Goal: Task Accomplishment & Management: Use online tool/utility

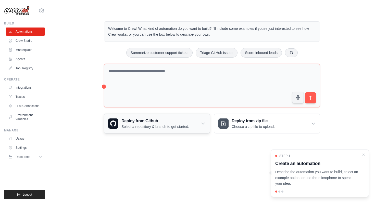
click at [201, 124] on icon at bounding box center [202, 123] width 5 height 5
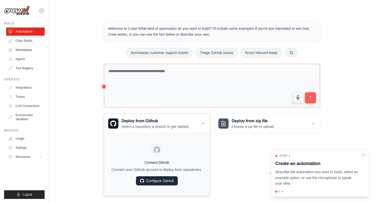
click at [157, 181] on link "Configure GitHub" at bounding box center [157, 180] width 42 height 9
click at [31, 42] on link "Crew Studio" at bounding box center [26, 41] width 38 height 8
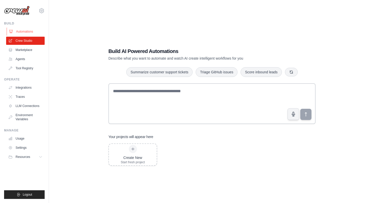
click at [26, 31] on link "Automations" at bounding box center [26, 32] width 38 height 8
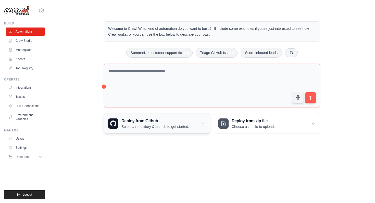
click at [179, 122] on h3 "Deploy from Github" at bounding box center [155, 121] width 68 height 6
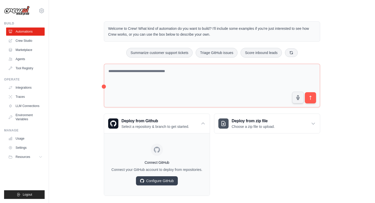
click at [86, 160] on div "Welcome to Crew! What kind of automation do you want to build? I'll include som…" at bounding box center [211, 108] width 309 height 191
click at [159, 181] on link "Configure GitHub" at bounding box center [157, 180] width 42 height 9
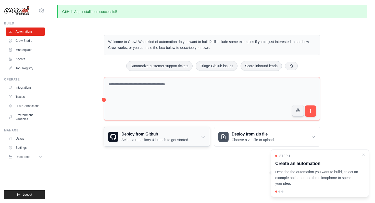
click at [203, 137] on icon at bounding box center [202, 136] width 5 height 5
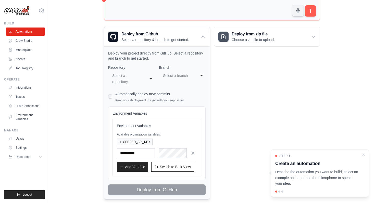
scroll to position [100, 0]
click at [150, 80] on div "**********" at bounding box center [131, 78] width 47 height 15
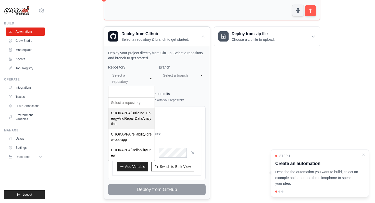
scroll to position [110, 0]
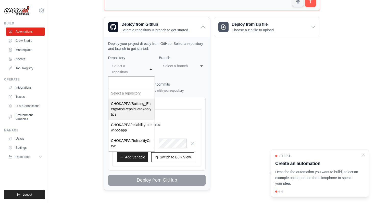
click at [177, 85] on div "Automatically deploy new commits Keep your deployment in sync with your reposit…" at bounding box center [149, 87] width 68 height 12
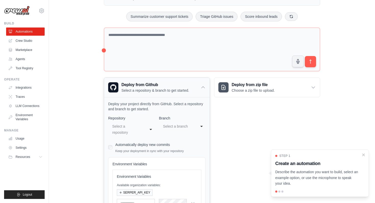
scroll to position [60, 0]
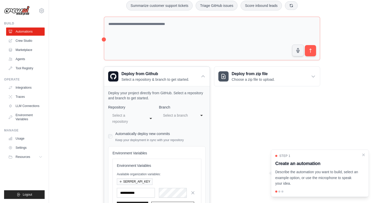
click at [152, 118] on div "**********" at bounding box center [131, 118] width 47 height 15
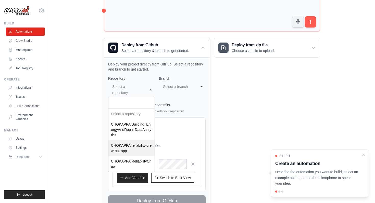
scroll to position [110, 0]
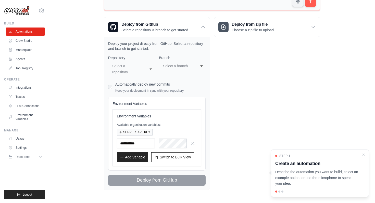
click at [82, 100] on div "Welcome to Crew! What kind of automation do you want to build? I'll include som…" at bounding box center [211, 58] width 309 height 282
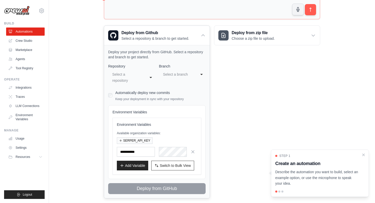
scroll to position [100, 0]
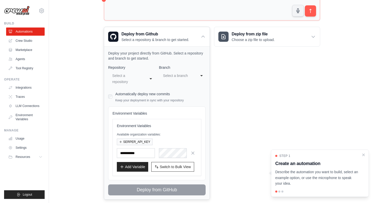
click at [190, 76] on div "Select a branch" at bounding box center [177, 76] width 28 height 6
click at [256, 70] on div "Deploy from zip file Choose a zip file to upload. Upload a ZIP file containing …" at bounding box center [267, 113] width 106 height 173
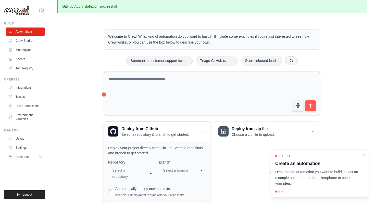
scroll to position [0, 0]
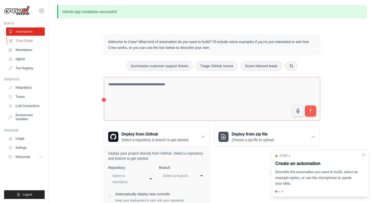
click at [31, 42] on link "Crew Studio" at bounding box center [26, 41] width 38 height 8
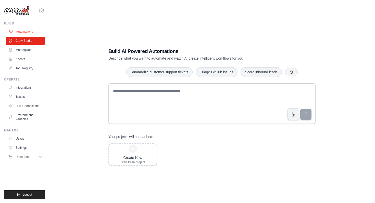
click at [29, 34] on link "Automations" at bounding box center [26, 32] width 38 height 8
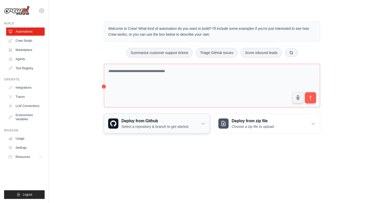
click at [152, 128] on p "Select a repository & branch to get started." at bounding box center [155, 126] width 68 height 5
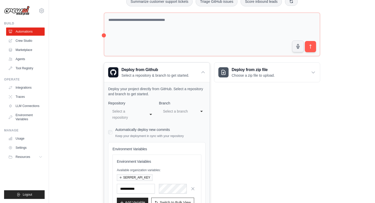
scroll to position [52, 0]
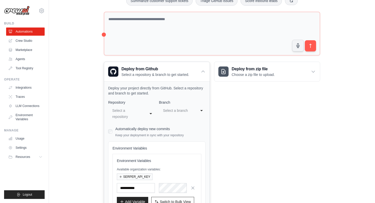
click at [150, 111] on div "**********" at bounding box center [131, 113] width 47 height 15
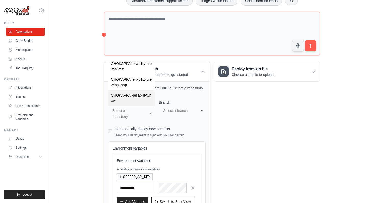
scroll to position [0, 0]
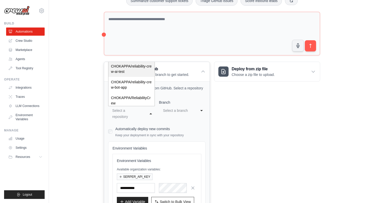
select select "**********"
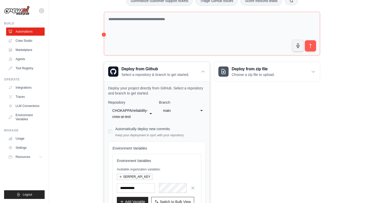
click at [188, 108] on div "main" at bounding box center [177, 111] width 28 height 6
click at [249, 120] on div "Deploy from zip file Choose a zip file to upload. Upload a ZIP file containing …" at bounding box center [267, 148] width 106 height 173
click at [113, 133] on div "Automatically deploy new commits Keep your deployment in sync with your reposit…" at bounding box center [156, 131] width 97 height 12
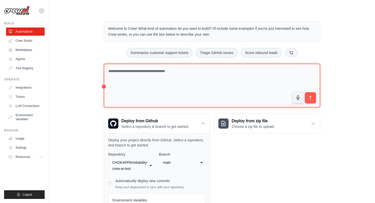
click at [140, 74] on textarea at bounding box center [212, 86] width 216 height 44
drag, startPoint x: 164, startPoint y: 71, endPoint x: 233, endPoint y: 71, distance: 69.6
click at [233, 71] on textarea "**********" at bounding box center [212, 86] width 216 height 44
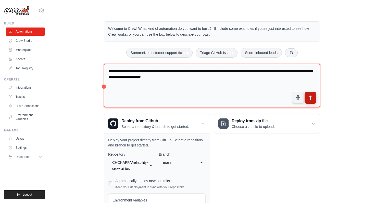
type textarea "**********"
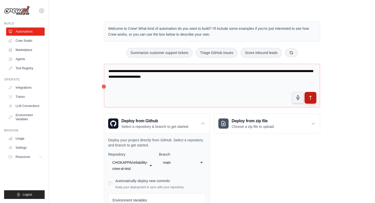
click at [312, 99] on icon "submit" at bounding box center [310, 97] width 5 height 5
click at [28, 41] on link "Crew Studio" at bounding box center [26, 41] width 38 height 8
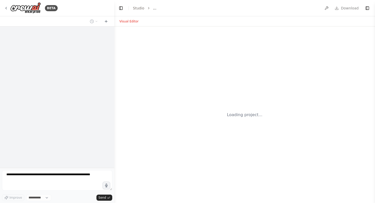
select select "****"
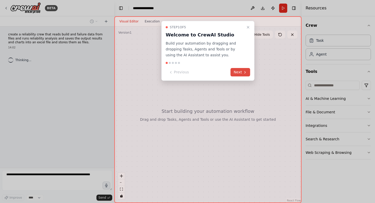
click at [241, 71] on button "Next" at bounding box center [240, 72] width 20 height 8
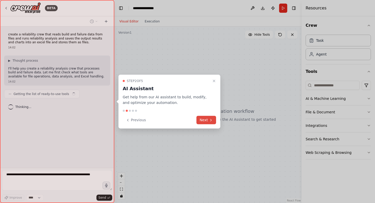
click at [207, 120] on button "Next" at bounding box center [206, 120] width 20 height 8
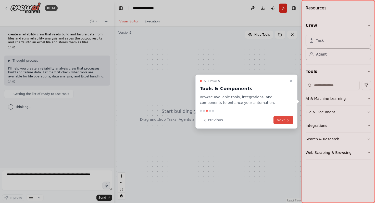
click at [288, 121] on icon at bounding box center [288, 120] width 4 height 4
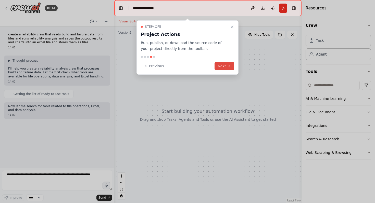
click at [225, 66] on button "Next" at bounding box center [224, 66] width 20 height 8
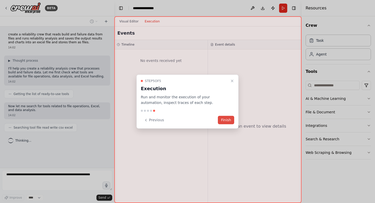
click at [225, 120] on button "Finish" at bounding box center [226, 120] width 16 height 8
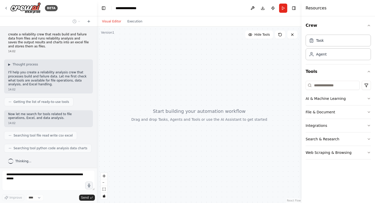
drag, startPoint x: 113, startPoint y: 70, endPoint x: 96, endPoint y: 70, distance: 17.1
click at [96, 70] on div "**********" at bounding box center [187, 101] width 375 height 203
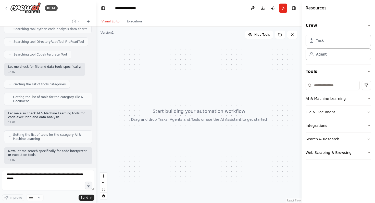
scroll to position [145, 0]
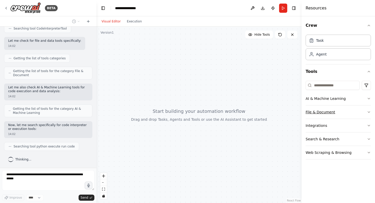
click at [370, 111] on icon "button" at bounding box center [369, 112] width 4 height 4
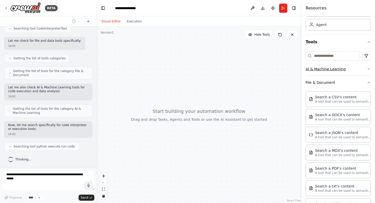
scroll to position [0, 0]
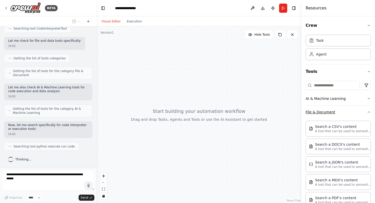
click at [367, 111] on icon "button" at bounding box center [369, 112] width 4 height 4
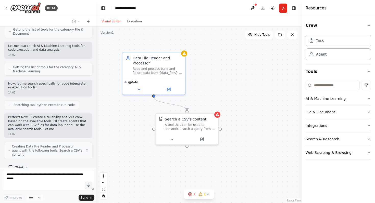
scroll to position [191, 0]
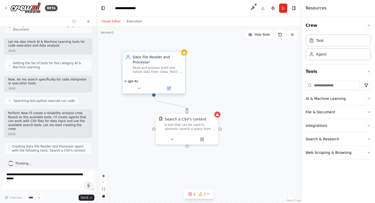
click at [161, 67] on div "Read and process build and failure data from {data_files} to extract relevant r…" at bounding box center [157, 70] width 49 height 8
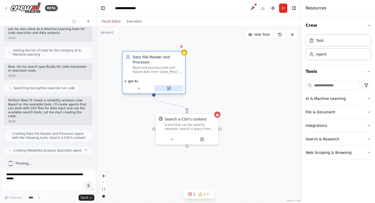
click at [169, 89] on icon at bounding box center [168, 88] width 3 height 3
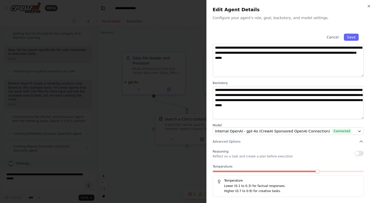
scroll to position [0, 0]
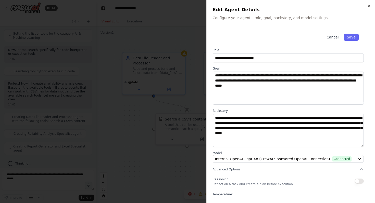
click at [335, 38] on button "Cancel" at bounding box center [332, 37] width 18 height 7
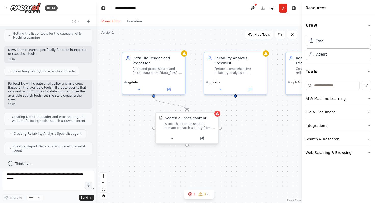
click at [189, 122] on div "A tool that can be used to semantic search a query from a CSV's content." at bounding box center [190, 126] width 50 height 8
click at [203, 139] on icon at bounding box center [202, 138] width 4 height 4
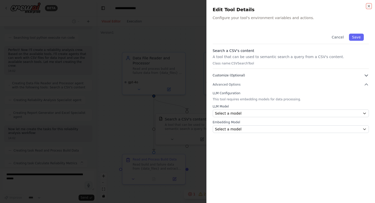
scroll to position [267, 0]
click at [368, 6] on icon "button" at bounding box center [369, 6] width 2 height 2
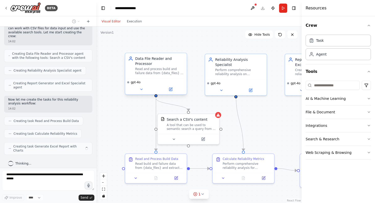
scroll to position [280, 0]
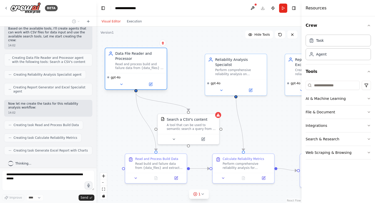
drag, startPoint x: 163, startPoint y: 66, endPoint x: 146, endPoint y: 61, distance: 18.2
click at [146, 61] on div "Data File Reader and Processor" at bounding box center [139, 56] width 48 height 10
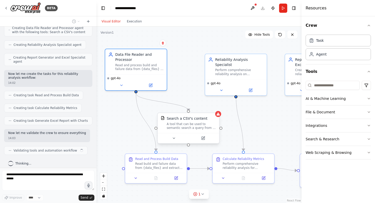
scroll to position [313, 0]
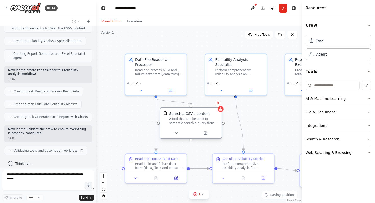
drag, startPoint x: 191, startPoint y: 127, endPoint x: 195, endPoint y: 120, distance: 7.1
click at [195, 120] on div "A tool that can be used to semantic search a query from a CSV's content." at bounding box center [193, 121] width 49 height 8
click at [152, 167] on div "Read build and failure data from {data_files} and extract key information neede…" at bounding box center [159, 165] width 48 height 8
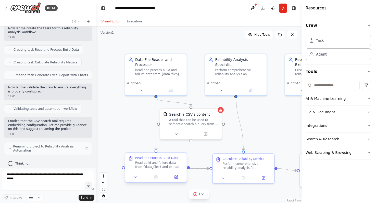
scroll to position [351, 0]
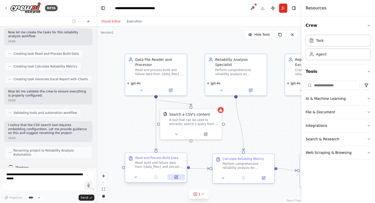
click at [177, 177] on icon at bounding box center [175, 177] width 3 height 3
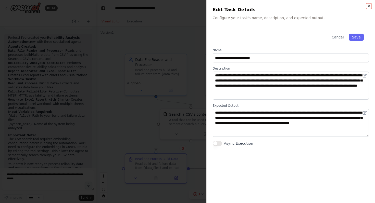
scroll to position [484, 0]
click at [338, 36] on button "Cancel" at bounding box center [337, 37] width 18 height 7
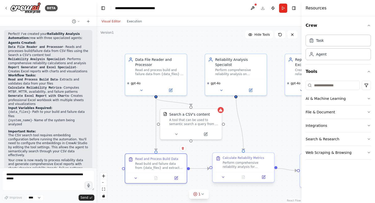
click at [236, 168] on div "Perform comprehensive reliability analysis for {system_name} using the processe…" at bounding box center [247, 165] width 48 height 8
click at [263, 179] on button at bounding box center [263, 177] width 17 height 6
click at [265, 176] on icon at bounding box center [265, 177] width 3 height 3
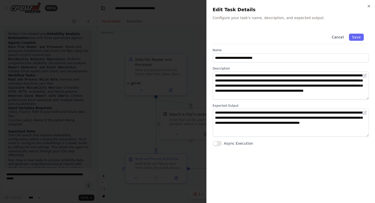
click at [339, 38] on button "Cancel" at bounding box center [337, 37] width 18 height 7
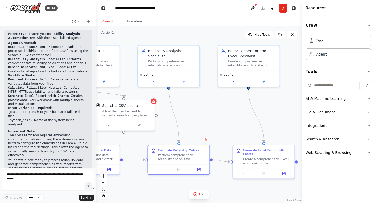
drag, startPoint x: 261, startPoint y: 114, endPoint x: 194, endPoint y: 106, distance: 67.6
click at [194, 106] on div ".deletable-edge-delete-btn { width: 20px; height: 20px; border: 0px solid #ffff…" at bounding box center [198, 115] width 205 height 177
click at [261, 159] on div "Create a comprehensive Excel workbook for the {system_name} reliability analysi…" at bounding box center [267, 160] width 48 height 8
click at [283, 174] on icon at bounding box center [283, 172] width 3 height 3
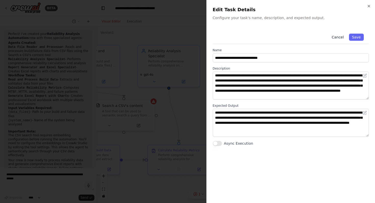
click at [335, 37] on button "Cancel" at bounding box center [337, 37] width 18 height 7
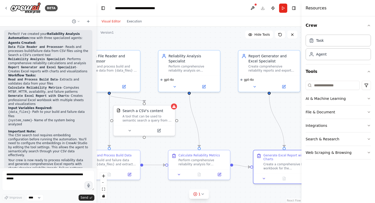
drag, startPoint x: 238, startPoint y: 120, endPoint x: 263, endPoint y: 131, distance: 27.3
click at [263, 131] on div ".deletable-edge-delete-btn { width: 20px; height: 20px; border: 0px solid #ffff…" at bounding box center [198, 115] width 205 height 177
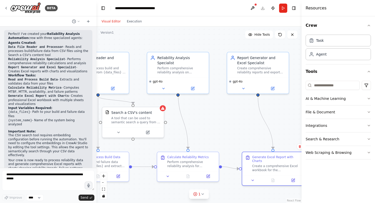
drag, startPoint x: 225, startPoint y: 125, endPoint x: 209, endPoint y: 122, distance: 16.5
click at [209, 122] on div ".deletable-edge-delete-btn { width: 20px; height: 20px; border: 0px solid #ffff…" at bounding box center [198, 115] width 205 height 177
click at [249, 69] on div "Create comprehensive reliability reports and export results to Excel format for…" at bounding box center [261, 69] width 48 height 8
click at [276, 88] on button at bounding box center [272, 88] width 28 height 6
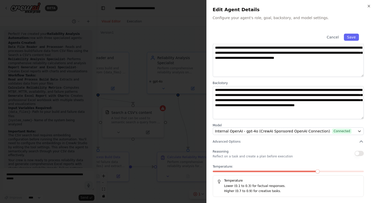
scroll to position [0, 0]
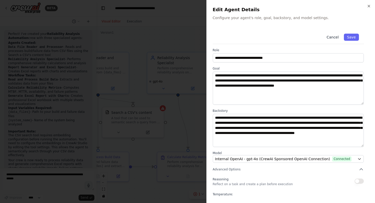
click at [330, 38] on button "Cancel" at bounding box center [332, 37] width 18 height 7
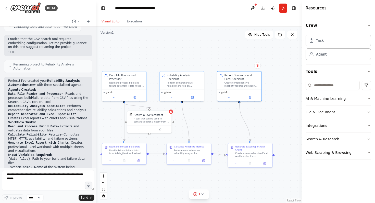
scroll to position [436, 0]
click at [109, 24] on button "Visual Editor" at bounding box center [110, 21] width 25 height 6
click at [109, 21] on button "Visual Editor" at bounding box center [110, 21] width 25 height 6
click at [141, 21] on button "Execution" at bounding box center [134, 21] width 21 height 6
click at [111, 21] on button "Visual Editor" at bounding box center [110, 21] width 25 height 6
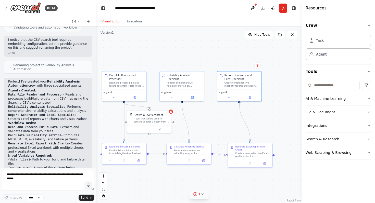
click at [203, 194] on icon at bounding box center [202, 194] width 4 height 4
click at [267, 182] on div ".deletable-edge-delete-btn { width: 20px; height: 20px; border: 0px solid #ffff…" at bounding box center [198, 115] width 205 height 177
click at [160, 129] on icon at bounding box center [160, 128] width 2 height 2
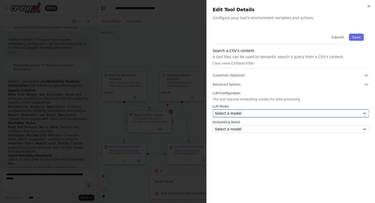
click at [238, 111] on span "Select a model" at bounding box center [228, 113] width 27 height 5
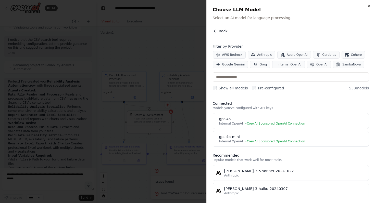
click at [214, 31] on icon "button" at bounding box center [214, 31] width 1 height 2
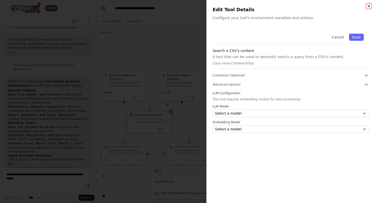
click at [368, 5] on icon "button" at bounding box center [369, 6] width 4 height 4
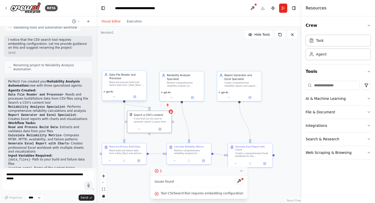
click at [123, 81] on div "Read and process build and failure data from {data_files} to extract relevant r…" at bounding box center [126, 84] width 35 height 6
click at [135, 97] on icon at bounding box center [135, 97] width 2 height 2
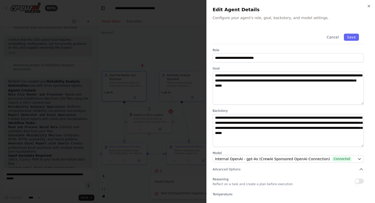
scroll to position [28, 0]
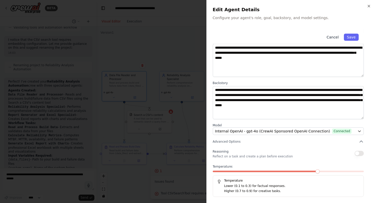
click at [334, 39] on button "Cancel" at bounding box center [332, 37] width 18 height 7
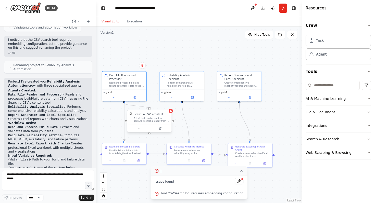
click at [147, 124] on div "Search a CSV's content A tool that can be used to semantic search a query from …" at bounding box center [149, 117] width 44 height 14
click at [138, 129] on icon at bounding box center [138, 128] width 3 height 3
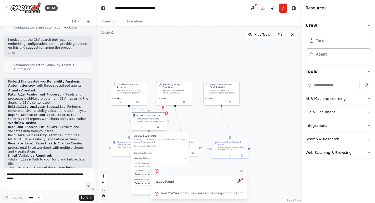
click at [159, 129] on div at bounding box center [149, 127] width 36 height 6
click at [158, 129] on button at bounding box center [157, 127] width 16 height 4
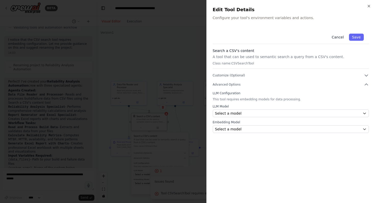
click at [335, 36] on button "Cancel" at bounding box center [337, 37] width 18 height 7
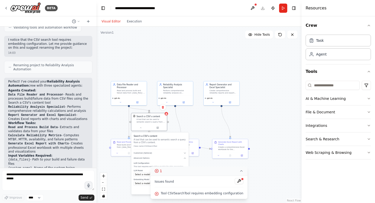
click at [109, 179] on div ".deletable-edge-delete-btn { width: 20px; height: 20px; border: 0px solid #ffff…" at bounding box center [198, 115] width 205 height 177
click at [137, 104] on div "gpt-4o" at bounding box center [129, 99] width 36 height 9
click at [138, 102] on icon at bounding box center [137, 102] width 2 height 2
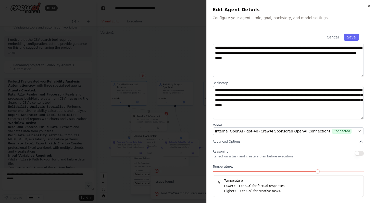
scroll to position [0, 0]
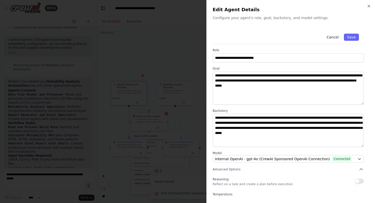
click at [335, 38] on button "Cancel" at bounding box center [332, 37] width 18 height 7
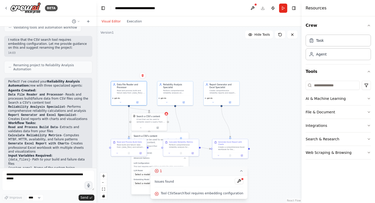
click at [115, 175] on div ".deletable-edge-delete-btn { width: 20px; height: 20px; border: 0px solid #ffff…" at bounding box center [198, 115] width 205 height 177
click at [158, 128] on icon at bounding box center [157, 127] width 2 height 2
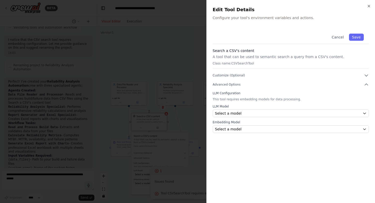
click at [237, 63] on p "Class name: CSVSearchTool" at bounding box center [291, 63] width 156 height 4
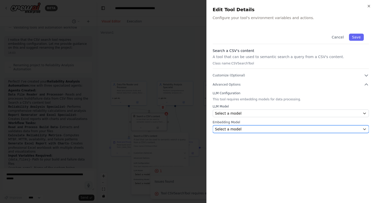
click at [264, 128] on div "Select a model" at bounding box center [288, 129] width 146 height 5
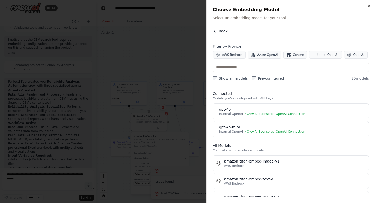
click at [215, 29] on icon "button" at bounding box center [215, 31] width 4 height 4
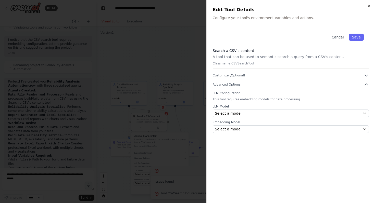
click at [340, 38] on button "Cancel" at bounding box center [337, 37] width 18 height 7
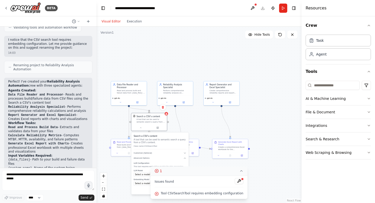
click at [248, 123] on div ".deletable-edge-delete-btn { width: 20px; height: 20px; border: 0px solid #ffff…" at bounding box center [198, 115] width 205 height 177
click at [315, 115] on button "File & Document" at bounding box center [337, 112] width 65 height 13
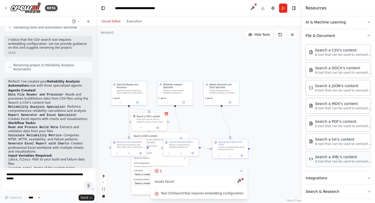
scroll to position [94, 0]
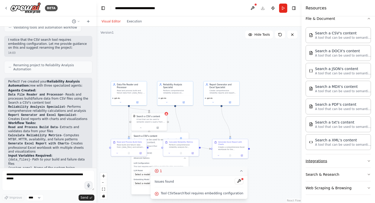
click at [335, 164] on button "Integrations" at bounding box center [337, 160] width 65 height 13
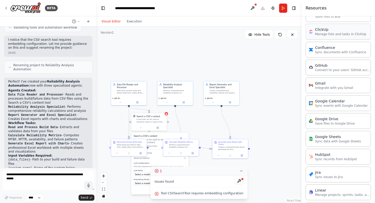
scroll to position [277, 0]
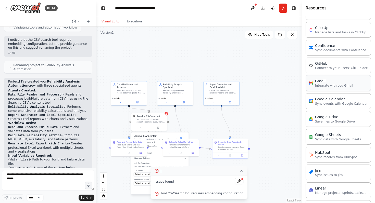
click at [327, 88] on div "Gmail Integrate with you Gmail" at bounding box center [337, 83] width 65 height 16
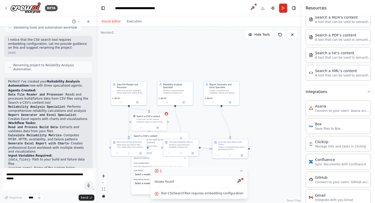
scroll to position [0, 0]
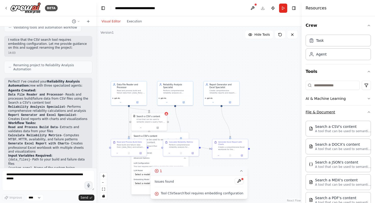
click at [369, 112] on icon "button" at bounding box center [369, 112] width 2 height 1
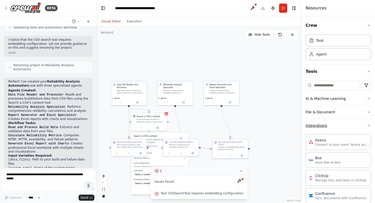
click at [368, 126] on icon "button" at bounding box center [369, 126] width 4 height 4
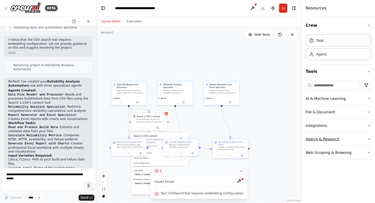
click at [370, 140] on icon "button" at bounding box center [369, 139] width 4 height 4
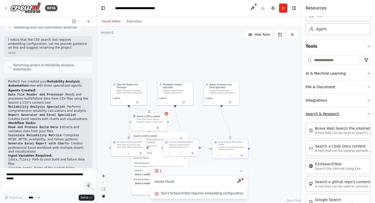
scroll to position [24, 0]
click at [368, 116] on icon "button" at bounding box center [369, 115] width 4 height 4
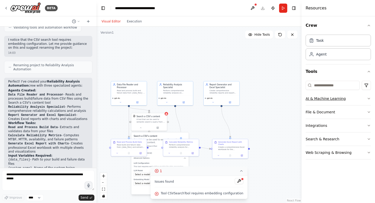
click at [367, 100] on icon "button" at bounding box center [369, 99] width 4 height 4
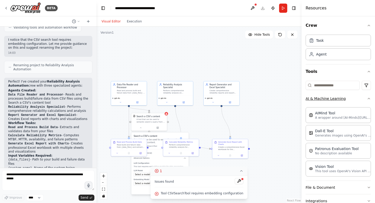
click at [367, 100] on icon "button" at bounding box center [369, 99] width 4 height 4
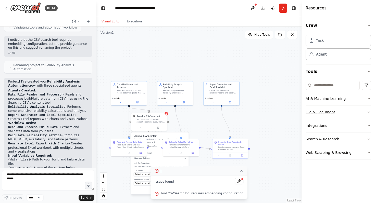
click at [368, 111] on icon "button" at bounding box center [369, 112] width 4 height 4
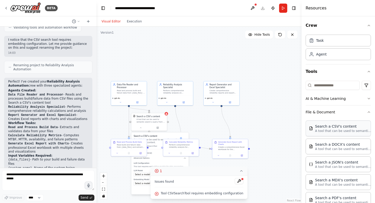
click at [342, 128] on div "Search a CSV's content" at bounding box center [343, 126] width 56 height 5
click at [320, 129] on p "A tool that can be used to semantic search a query from a CSV's content." at bounding box center [343, 131] width 56 height 4
click at [148, 118] on div "A tool that can be used to semantic search a query from a CSV's content." at bounding box center [150, 120] width 29 height 5
click at [262, 34] on span "Hide Tools" at bounding box center [262, 35] width 16 height 4
click at [258, 38] on button "Show Tools" at bounding box center [258, 35] width 29 height 8
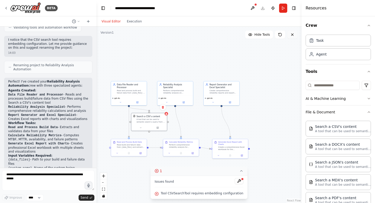
click at [293, 36] on icon at bounding box center [292, 35] width 4 height 4
click at [293, 8] on button "Toggle Right Sidebar" at bounding box center [293, 8] width 7 height 7
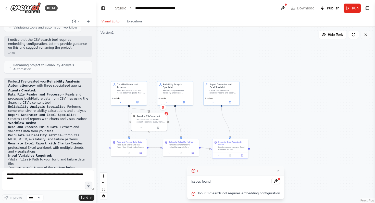
click at [368, 35] on button at bounding box center [365, 35] width 10 height 8
click at [367, 6] on button "Toggle Right Sidebar" at bounding box center [367, 8] width 7 height 7
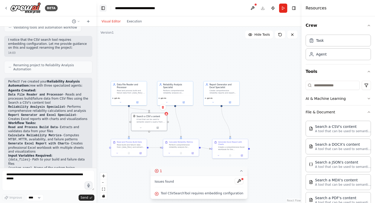
click at [103, 5] on button "Toggle Left Sidebar" at bounding box center [102, 8] width 7 height 7
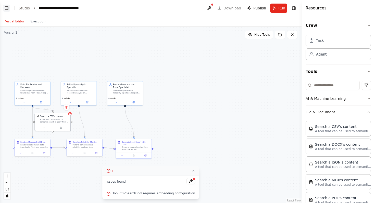
click at [6, 8] on button "Toggle Left Sidebar" at bounding box center [6, 8] width 7 height 7
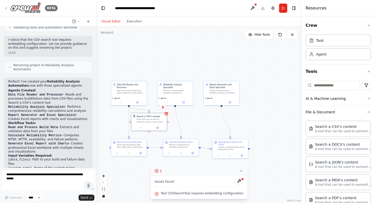
click at [4, 6] on icon at bounding box center [6, 8] width 4 height 4
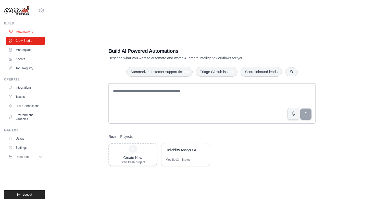
click at [25, 31] on link "Automations" at bounding box center [26, 32] width 38 height 8
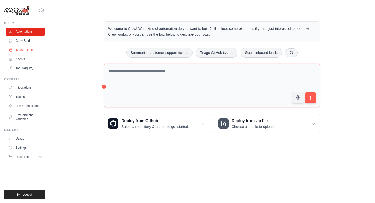
click at [30, 51] on link "Marketplace" at bounding box center [26, 50] width 38 height 8
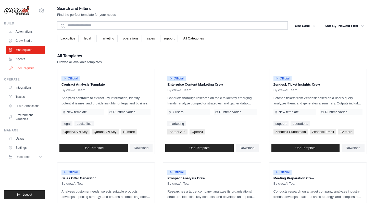
click at [28, 68] on link "Tool Registry" at bounding box center [26, 68] width 38 height 8
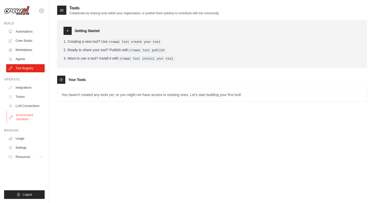
click at [28, 118] on link "Environment Variables" at bounding box center [26, 117] width 38 height 12
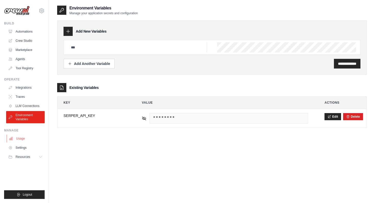
click at [20, 137] on link "Usage" at bounding box center [26, 139] width 38 height 8
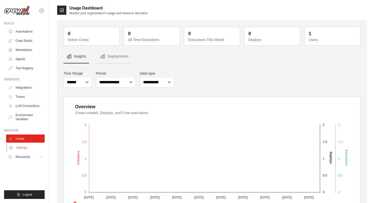
click at [22, 149] on link "Settings" at bounding box center [26, 148] width 38 height 8
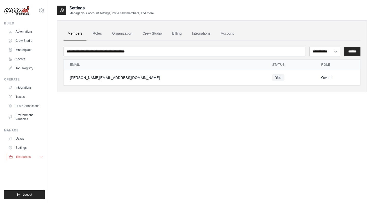
click at [25, 160] on button "Resources" at bounding box center [26, 157] width 38 height 8
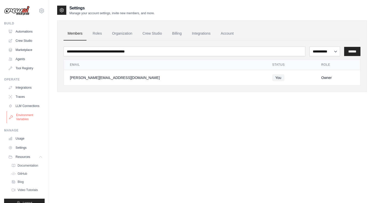
click at [29, 120] on link "Environment Variables" at bounding box center [26, 117] width 38 height 12
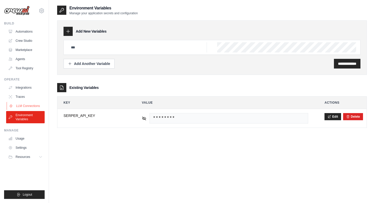
click at [31, 104] on link "LLM Connections" at bounding box center [26, 106] width 38 height 8
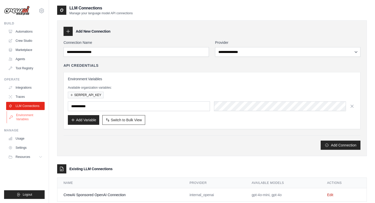
click at [26, 119] on link "Environment Variables" at bounding box center [26, 117] width 38 height 12
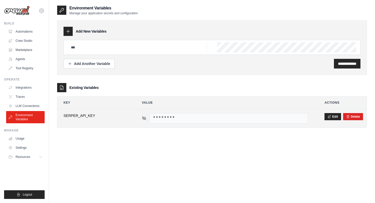
click at [142, 118] on icon at bounding box center [144, 118] width 5 height 5
